Goal: Find contact information: Find contact information

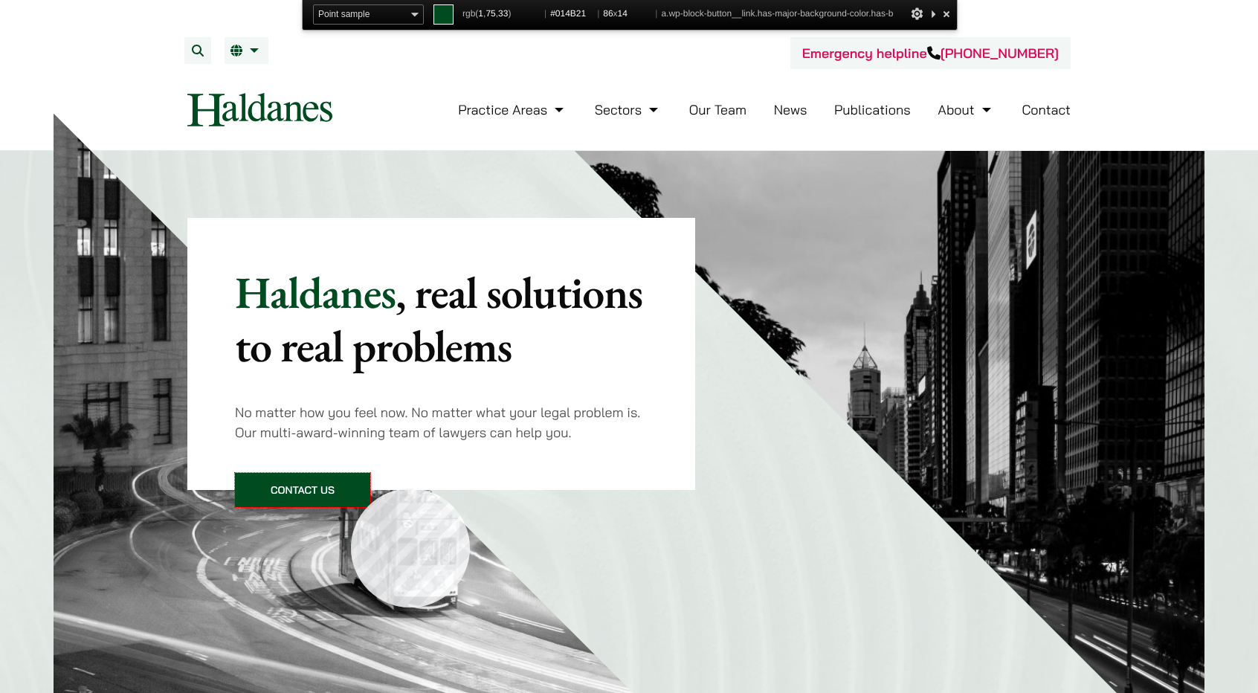
click at [351, 488] on link "Contact Us" at bounding box center [302, 490] width 135 height 34
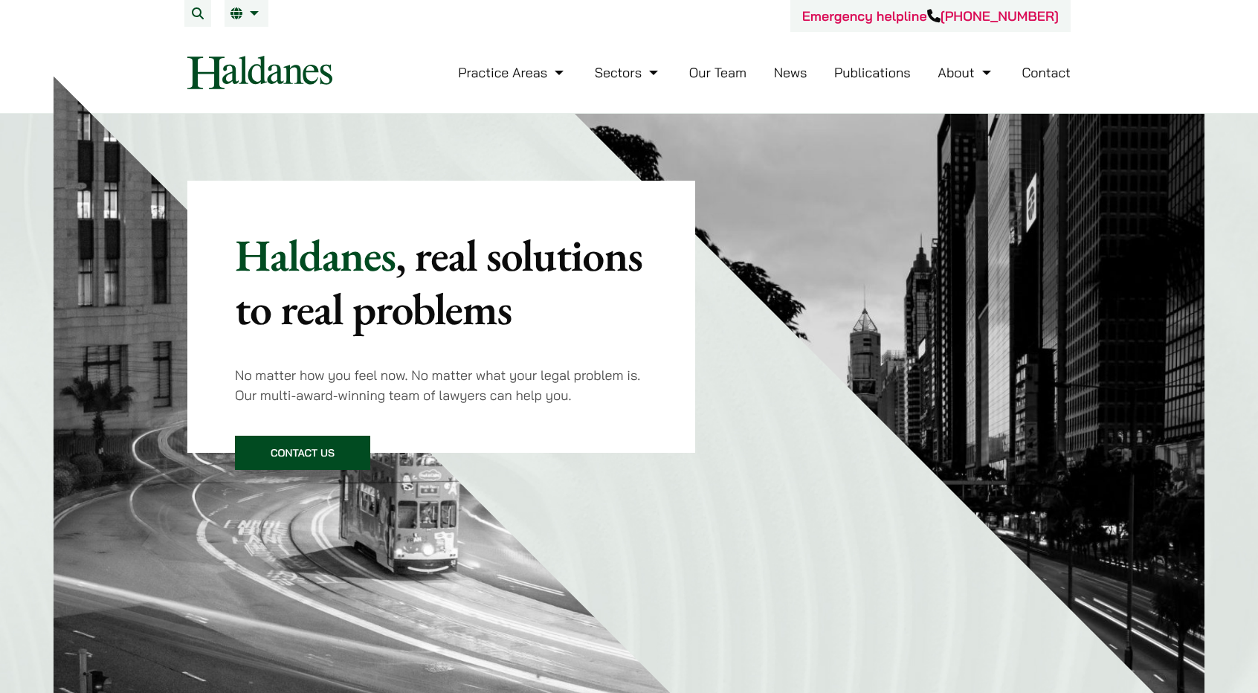
click at [1039, 78] on link "Contact" at bounding box center [1045, 72] width 49 height 17
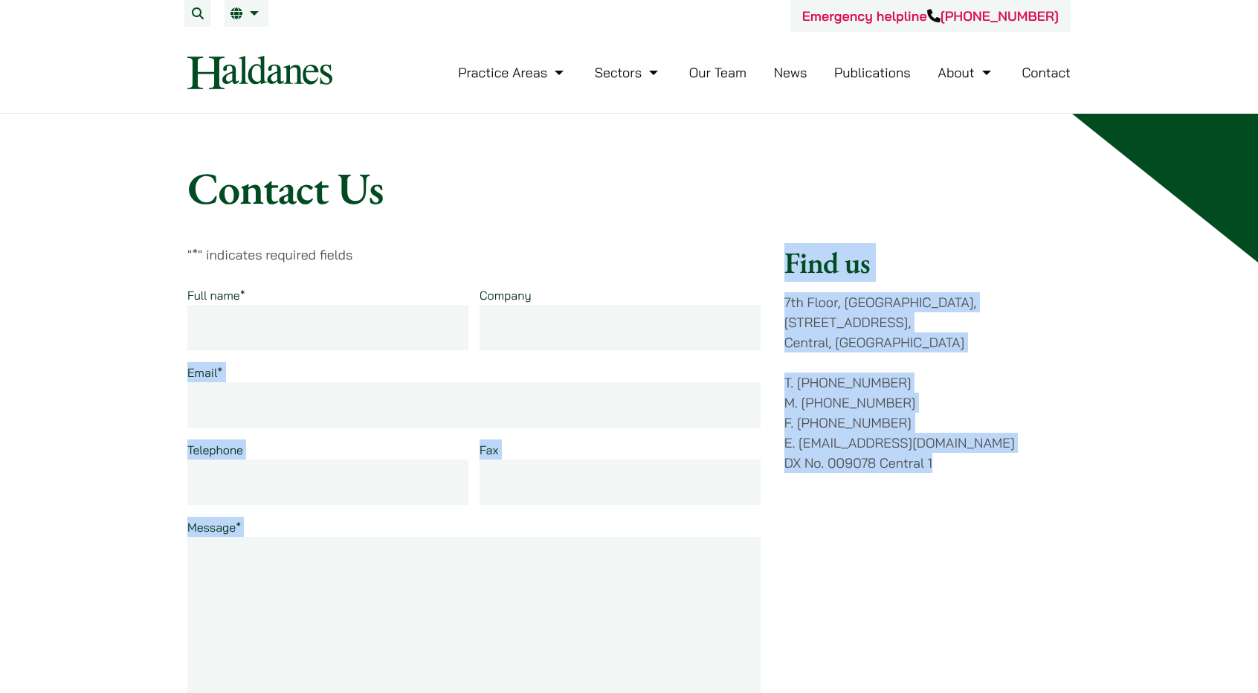
drag, startPoint x: 810, startPoint y: 335, endPoint x: 810, endPoint y: 307, distance: 27.5
click at [769, 297] on div "" * " indicates required fields Full name * Company Email * Telephone Fax Messa…" at bounding box center [628, 534] width 883 height 579
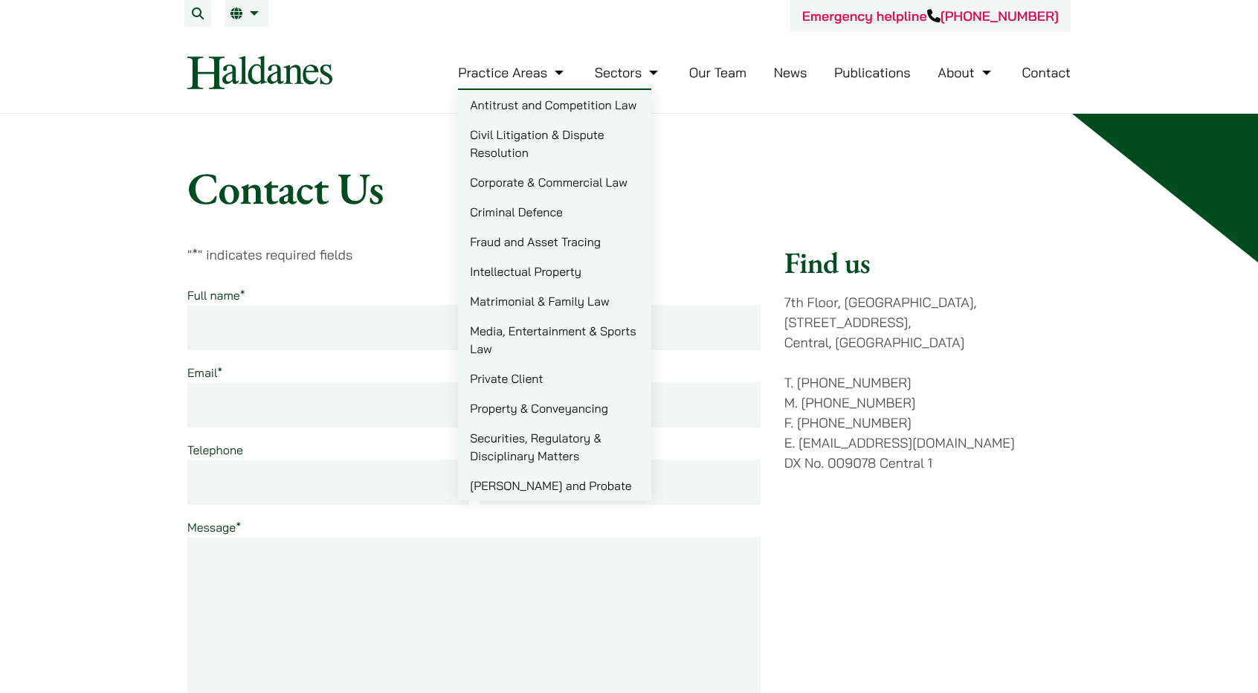
click at [510, 103] on link "Antitrust and Competition Law" at bounding box center [554, 105] width 193 height 30
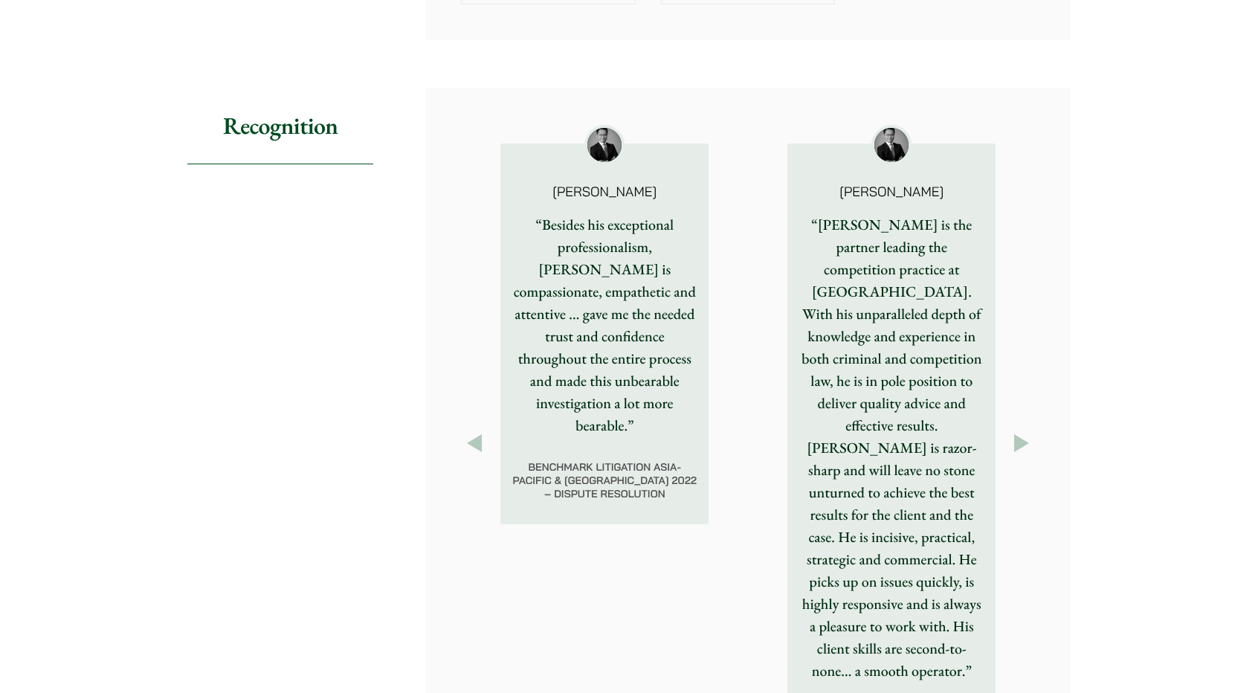
scroll to position [1662, 0]
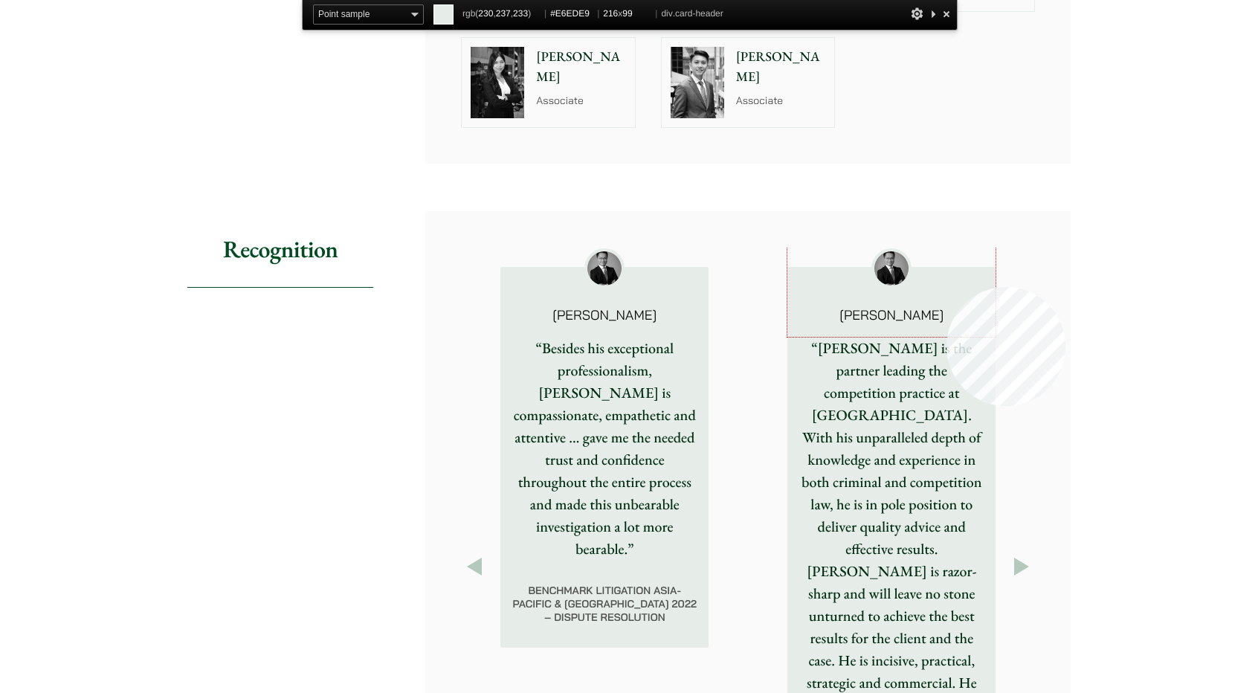
click at [946, 286] on div "[PERSON_NAME]" at bounding box center [891, 284] width 208 height 103
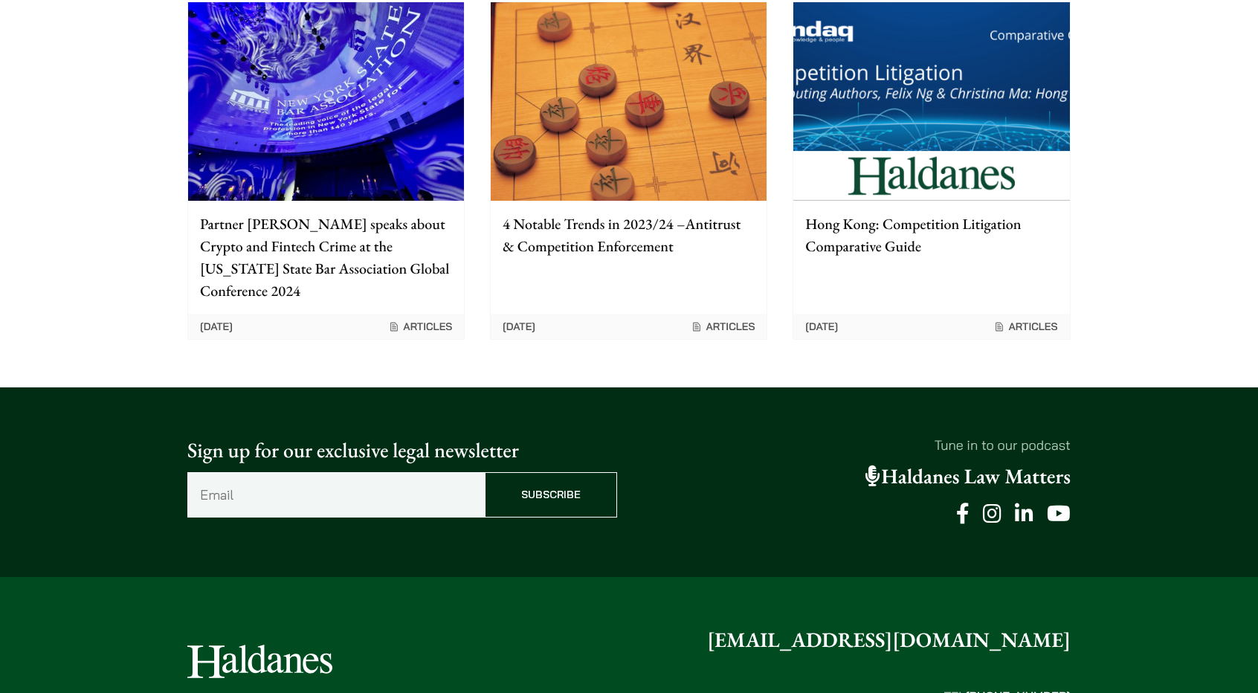
scroll to position [2636, 0]
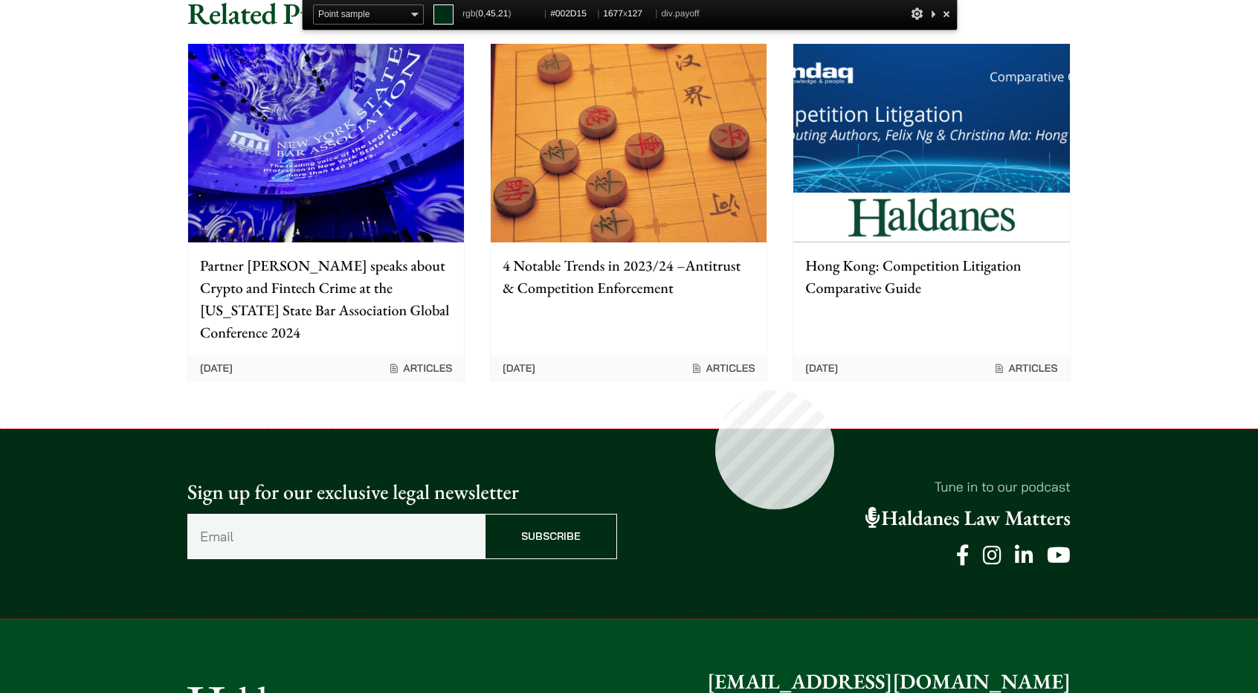
click at [715, 429] on div "Sign up for our exclusive legal newsletter Email (Required) Subscribe Tune in t…" at bounding box center [629, 524] width 1258 height 190
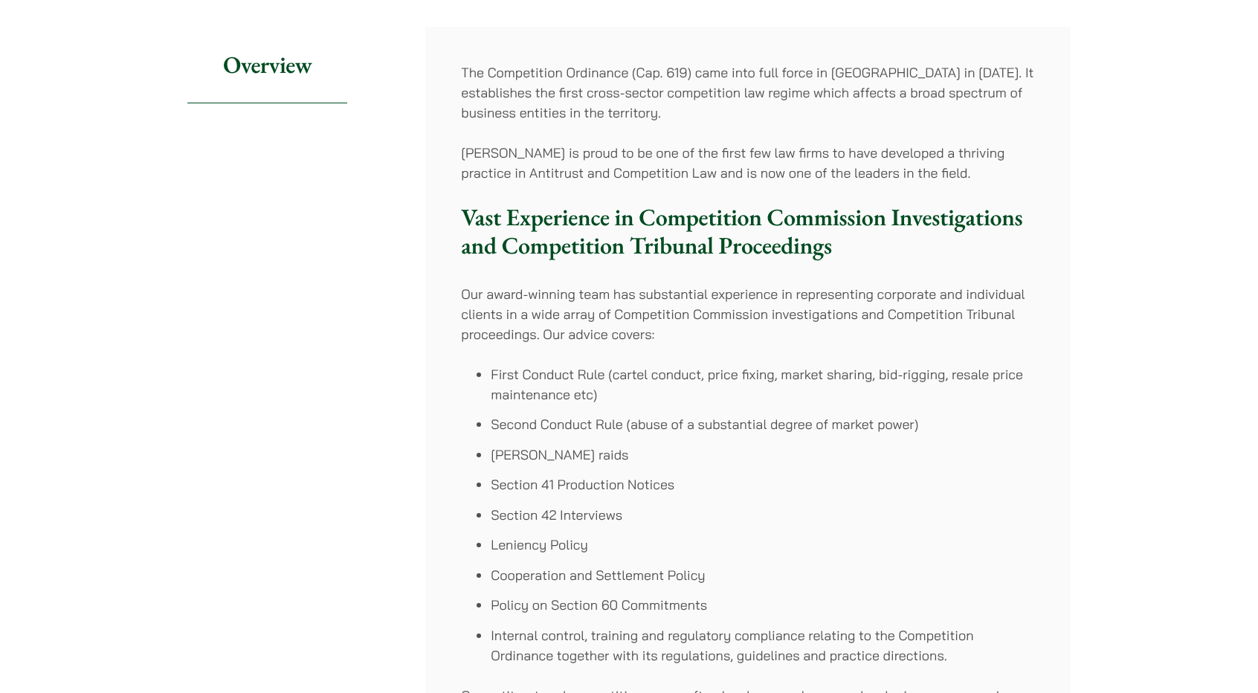
scroll to position [0, 0]
